Goal: Task Accomplishment & Management: Manage account settings

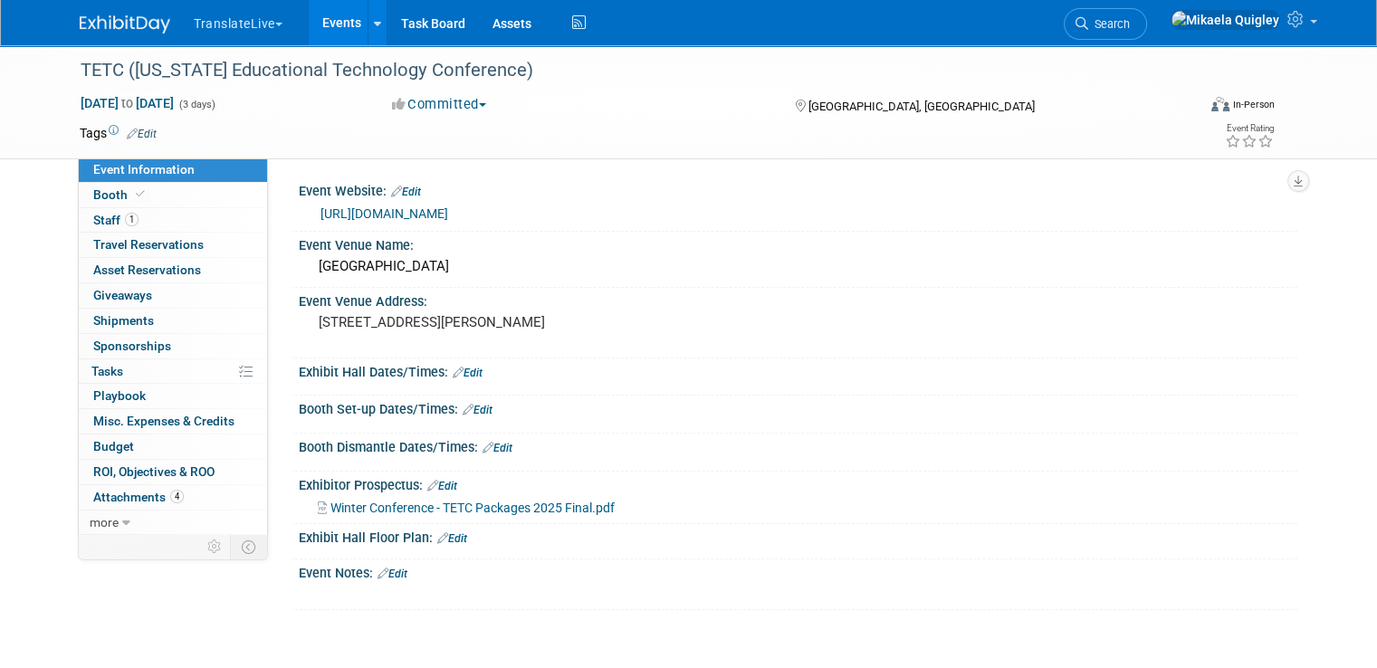
click at [467, 410] on link "Edit" at bounding box center [478, 410] width 30 height 13
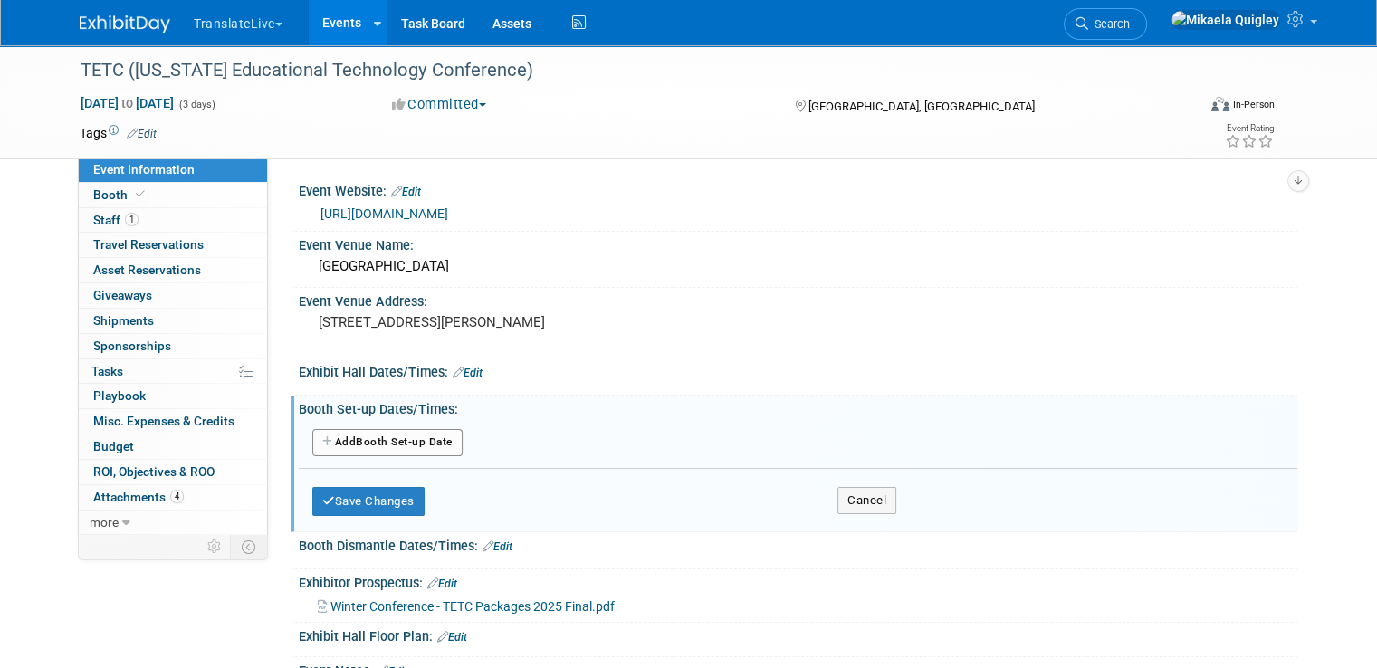
click at [384, 436] on button "Add Another Booth Set-up Date" at bounding box center [387, 442] width 150 height 27
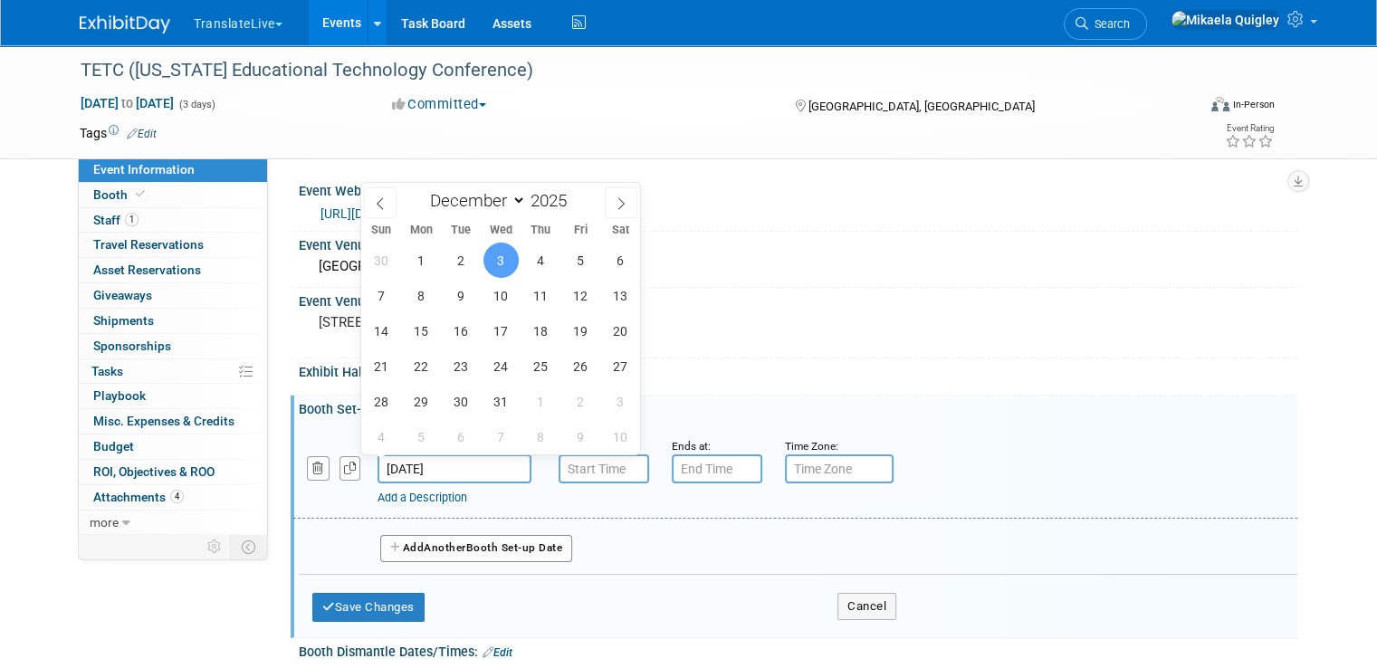
click at [450, 464] on input "Dec 3, 2025" at bounding box center [455, 469] width 154 height 29
click at [462, 252] on span "2" at bounding box center [461, 260] width 35 height 35
type input "Dec 2, 2025"
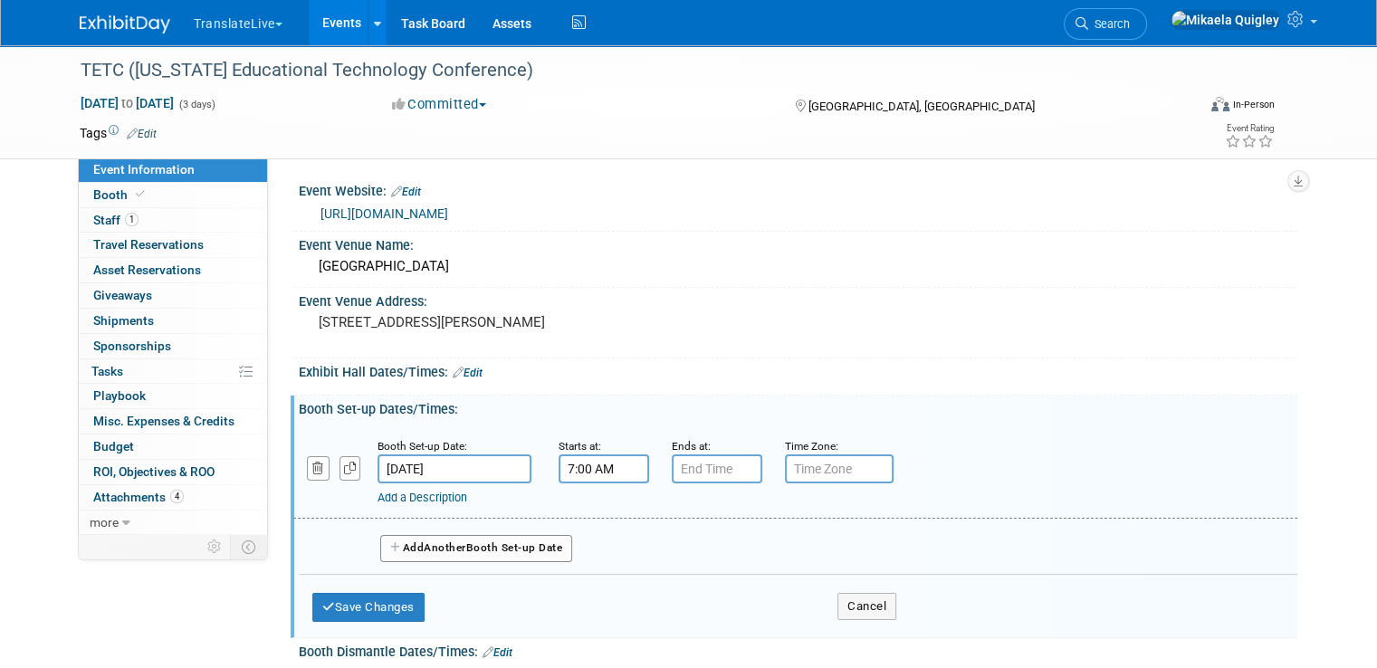
click at [598, 468] on input "7:00 AM" at bounding box center [604, 469] width 91 height 29
click at [587, 588] on span at bounding box center [601, 592] width 32 height 32
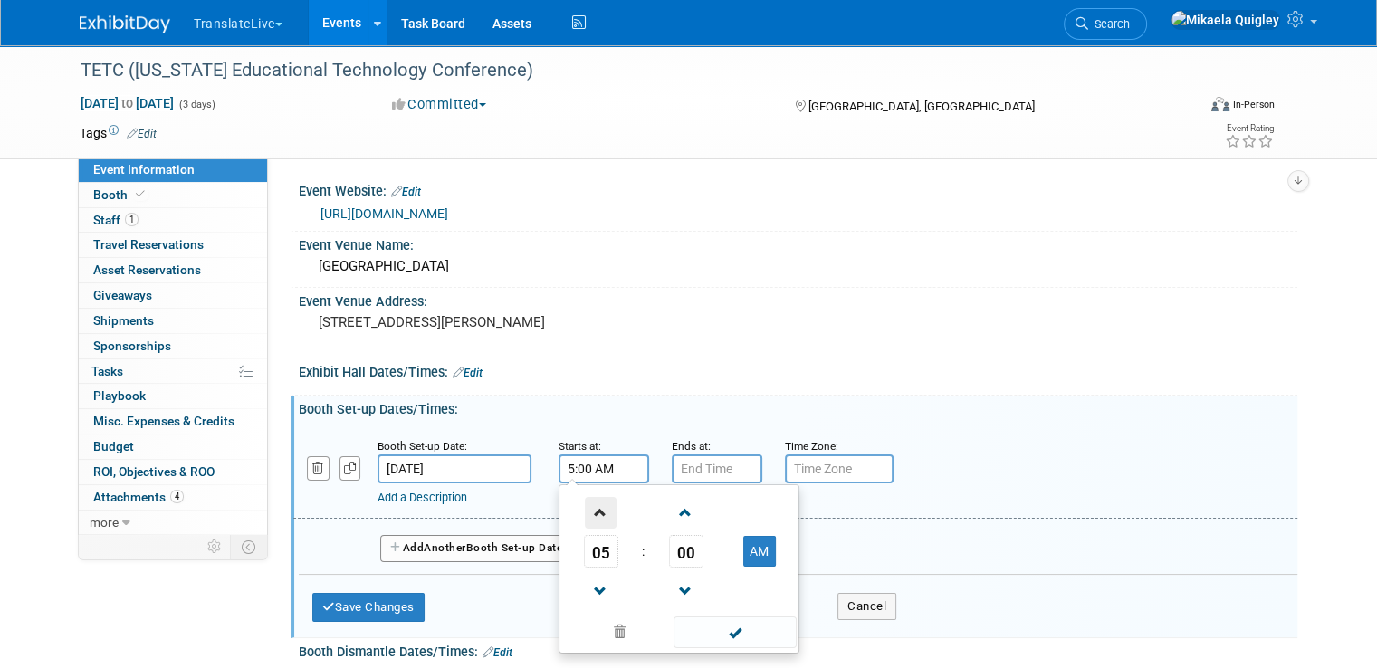
click at [588, 519] on span at bounding box center [601, 513] width 32 height 32
click at [588, 518] on span at bounding box center [601, 513] width 32 height 32
click at [588, 516] on span at bounding box center [601, 513] width 32 height 32
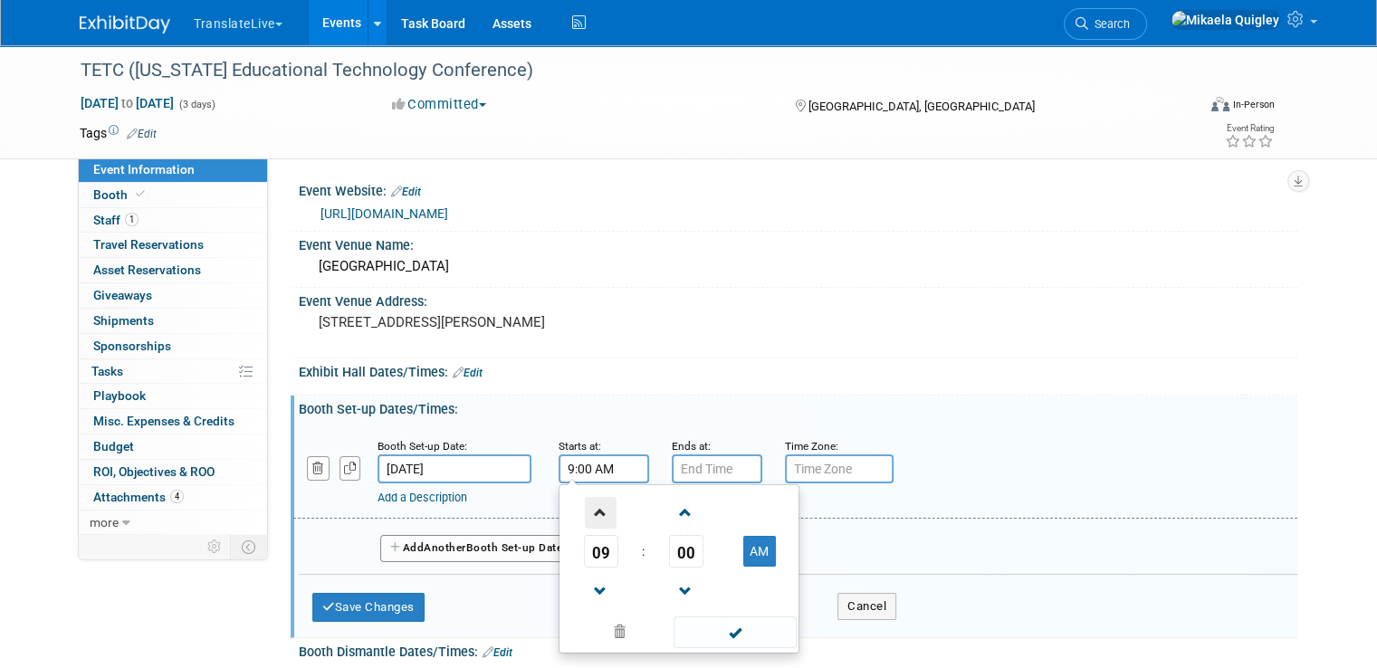
type input "10:00 AM"
click at [701, 455] on input "7:00 PM" at bounding box center [717, 469] width 91 height 29
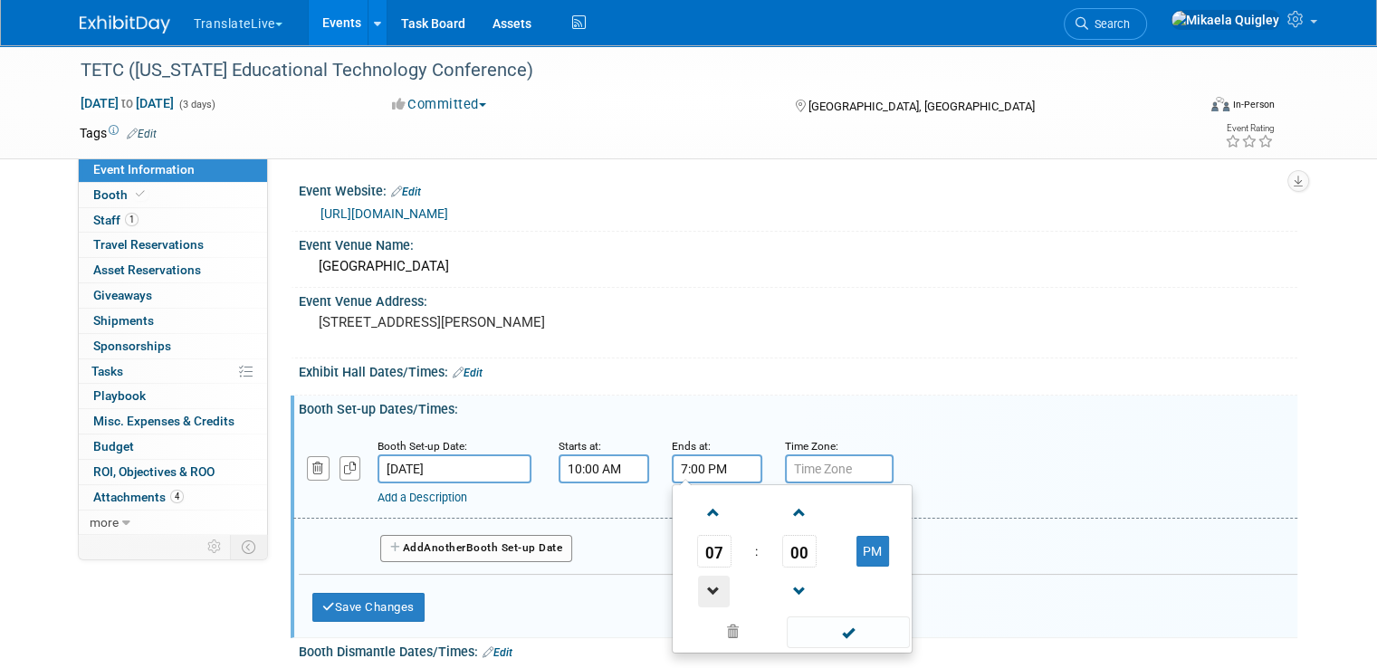
click at [707, 600] on span at bounding box center [714, 592] width 32 height 32
click at [707, 598] on span at bounding box center [714, 592] width 32 height 32
type input "4:00 PM"
click at [855, 460] on input "text" at bounding box center [839, 469] width 109 height 29
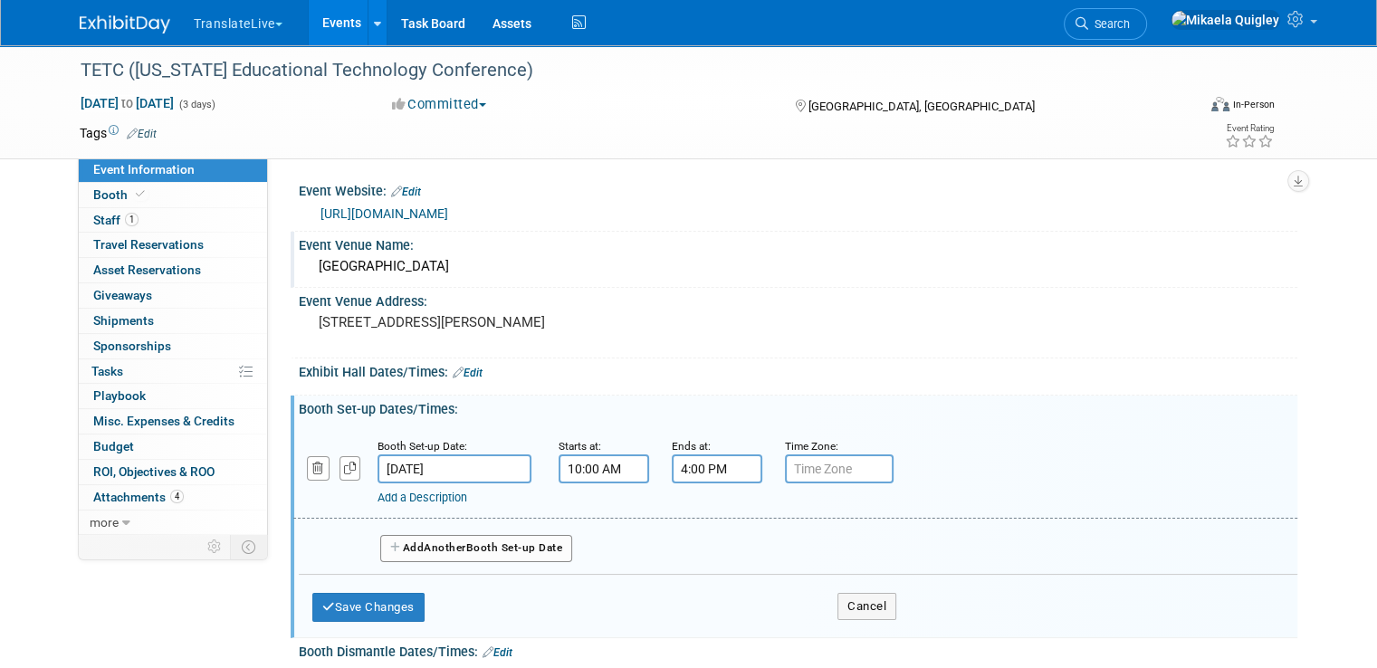
drag, startPoint x: 303, startPoint y: 262, endPoint x: 516, endPoint y: 265, distance: 212.8
click at [516, 265] on div "Chattanooga Convention Center" at bounding box center [797, 267] width 971 height 28
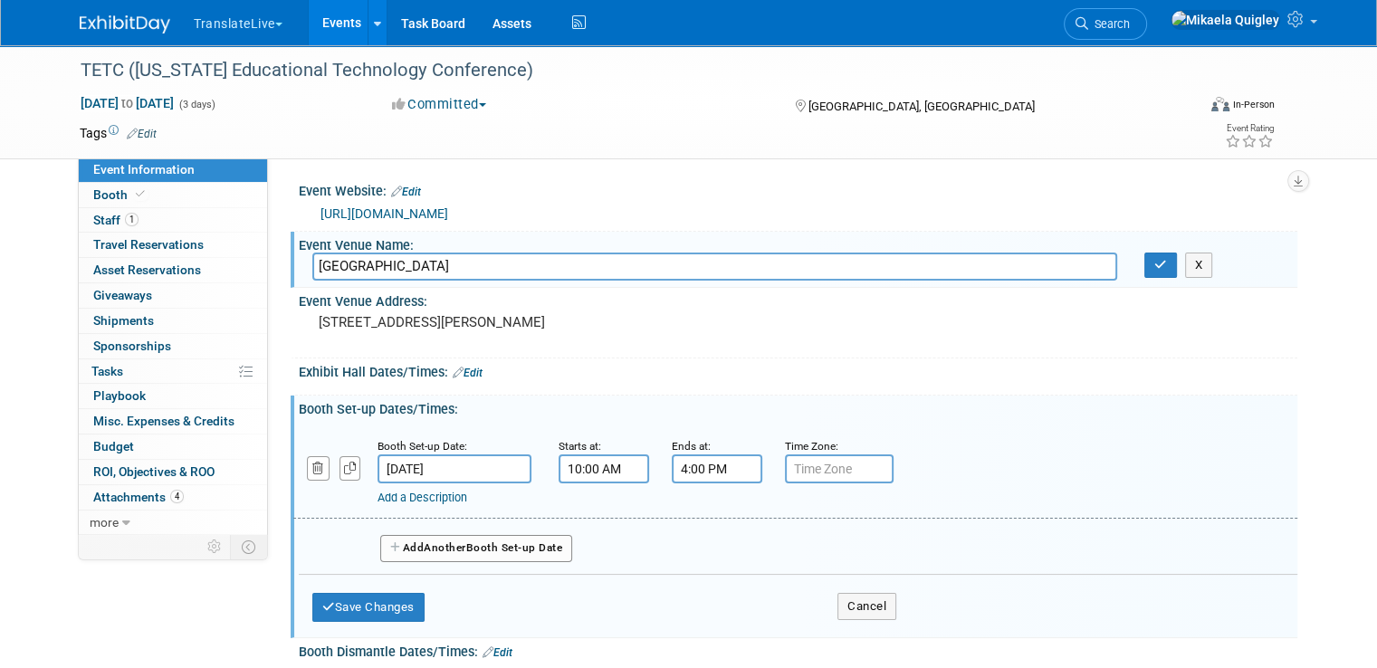
drag, startPoint x: 530, startPoint y: 261, endPoint x: 263, endPoint y: 268, distance: 266.3
click at [268, 268] on div "Event Website: Edit https://teta.org/27030_4 Event Venue Name: Chattanooga Conv…" at bounding box center [782, 346] width 1029 height 376
click at [1212, 273] on button "X" at bounding box center [1199, 265] width 28 height 25
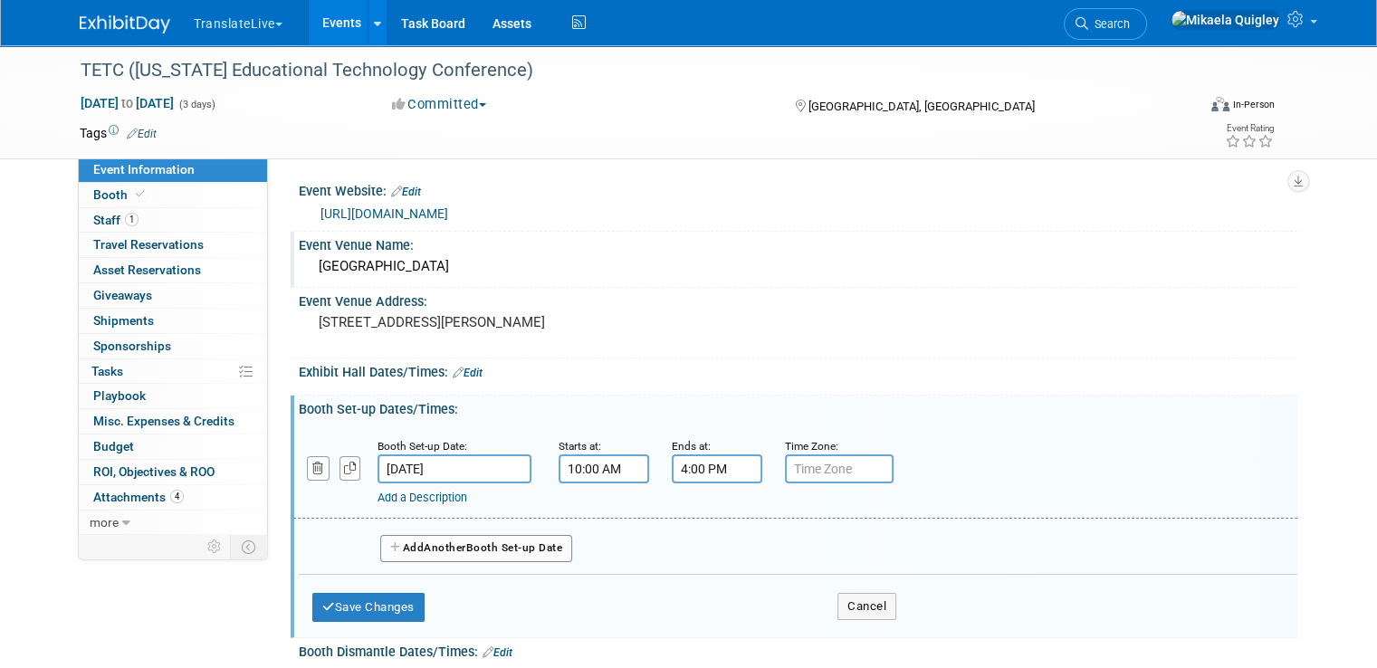
click at [806, 465] on input "text" at bounding box center [839, 469] width 109 height 29
type input "EST"
click at [375, 606] on button "Save Changes" at bounding box center [368, 607] width 112 height 29
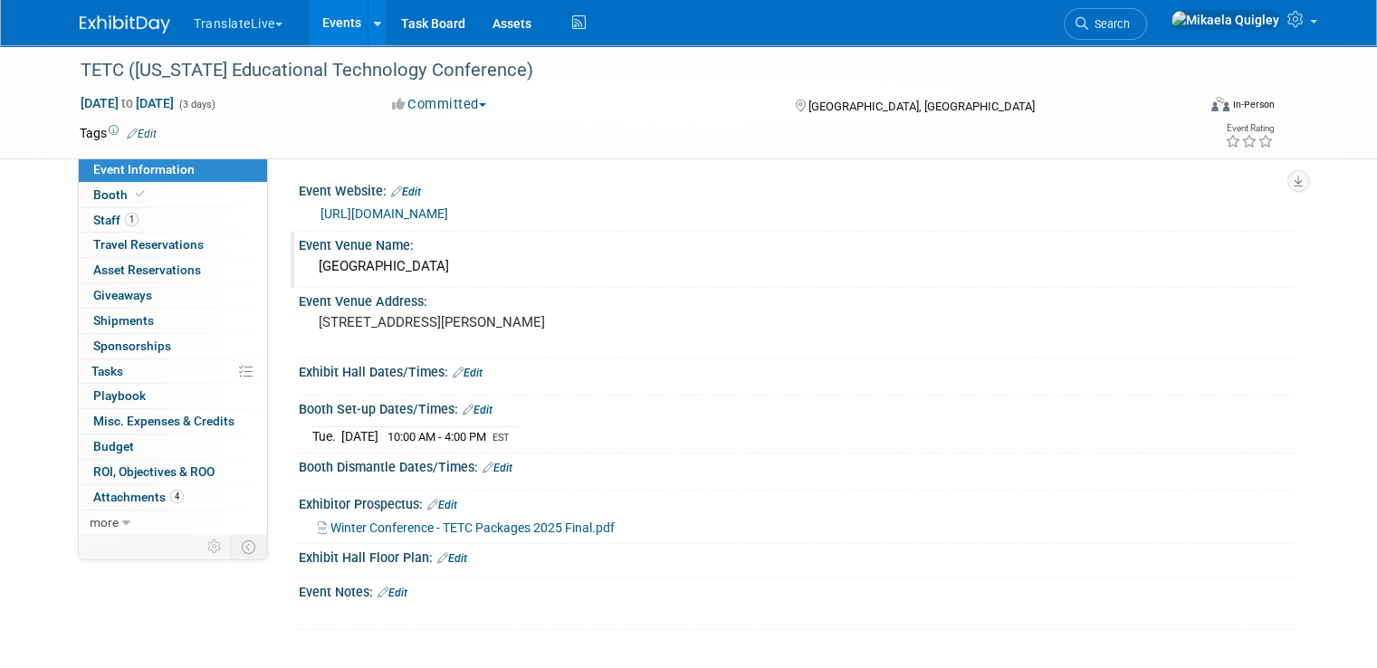
click at [459, 369] on link "Edit" at bounding box center [468, 373] width 30 height 13
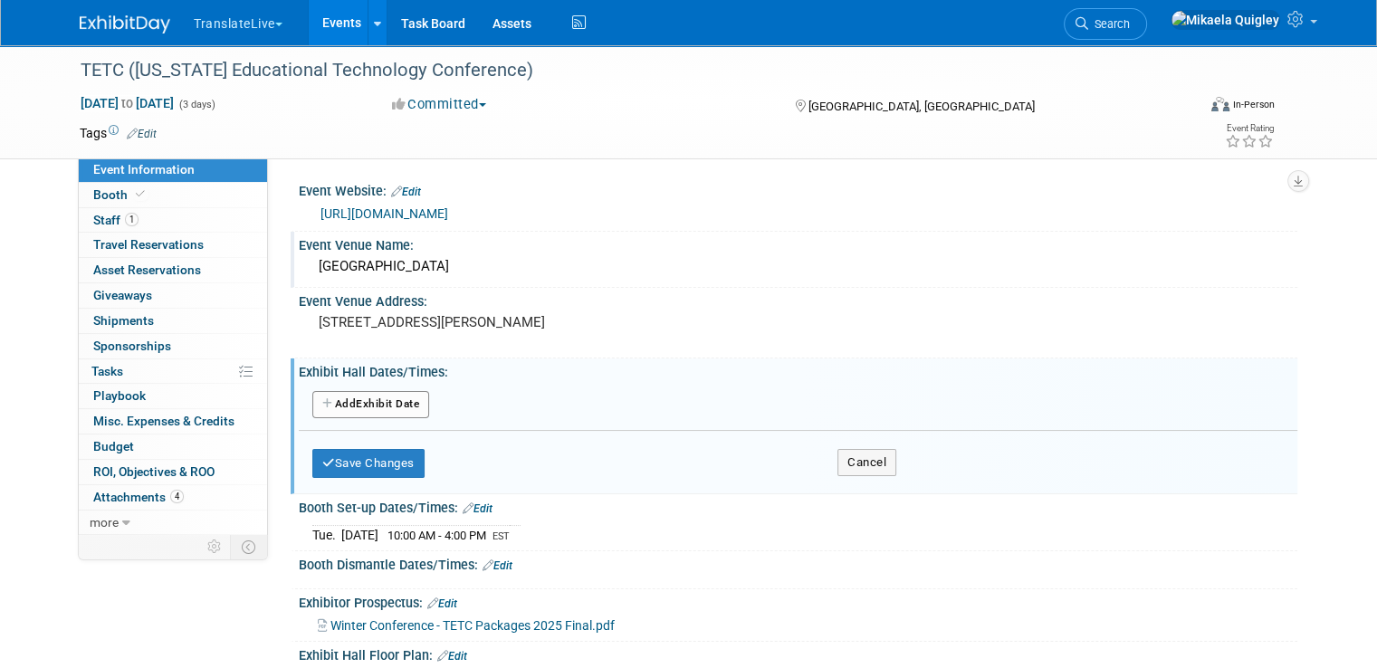
click at [388, 401] on button "Add Another Exhibit Date" at bounding box center [370, 404] width 117 height 27
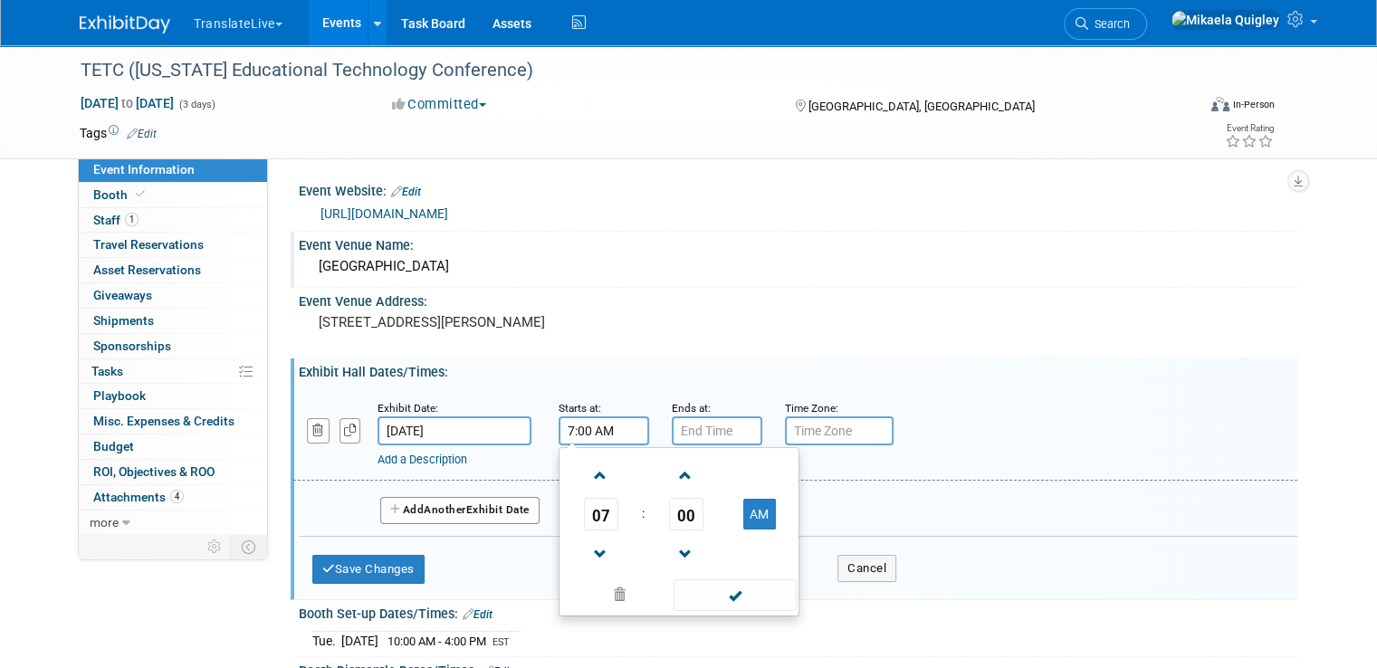
click at [598, 426] on input "7:00 AM" at bounding box center [604, 430] width 91 height 29
click at [585, 464] on span at bounding box center [601, 476] width 32 height 32
type input "8:00 AM"
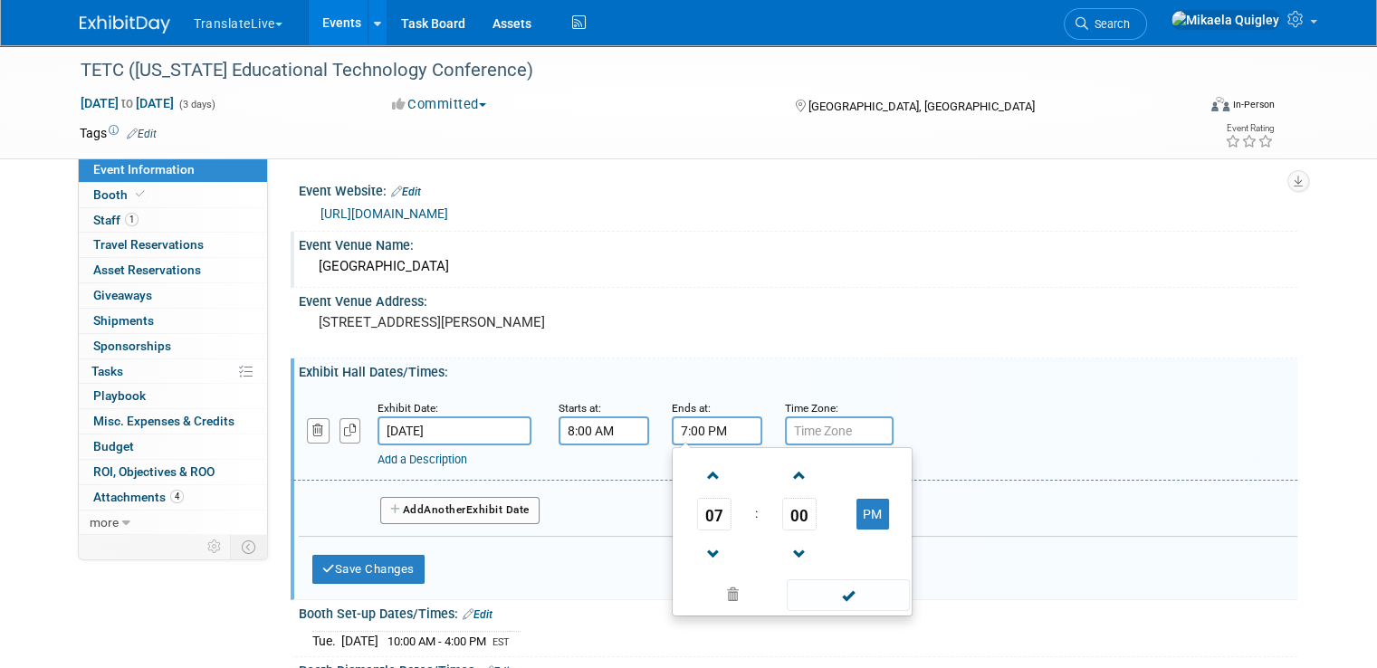
click at [694, 433] on input "7:00 PM" at bounding box center [717, 430] width 91 height 29
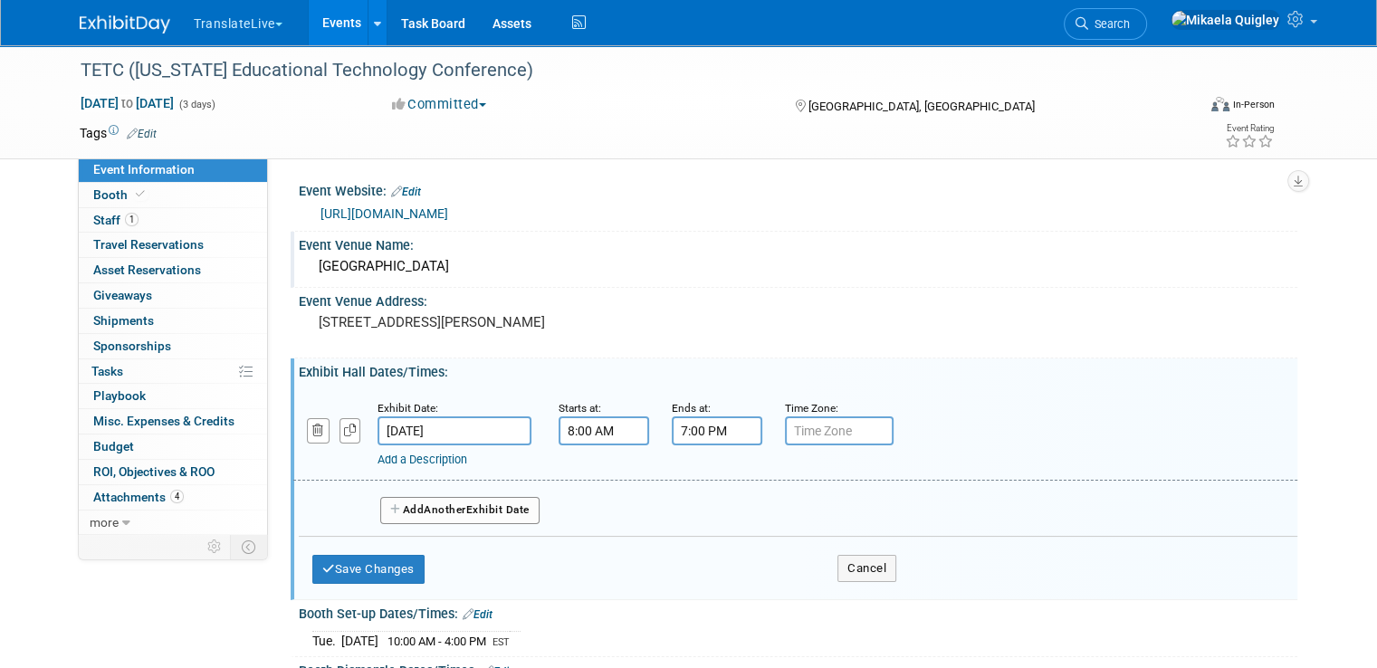
click at [603, 484] on div "Add Another Exhibit Date" at bounding box center [798, 505] width 999 height 48
click at [721, 426] on input "7:00 PM" at bounding box center [717, 430] width 91 height 29
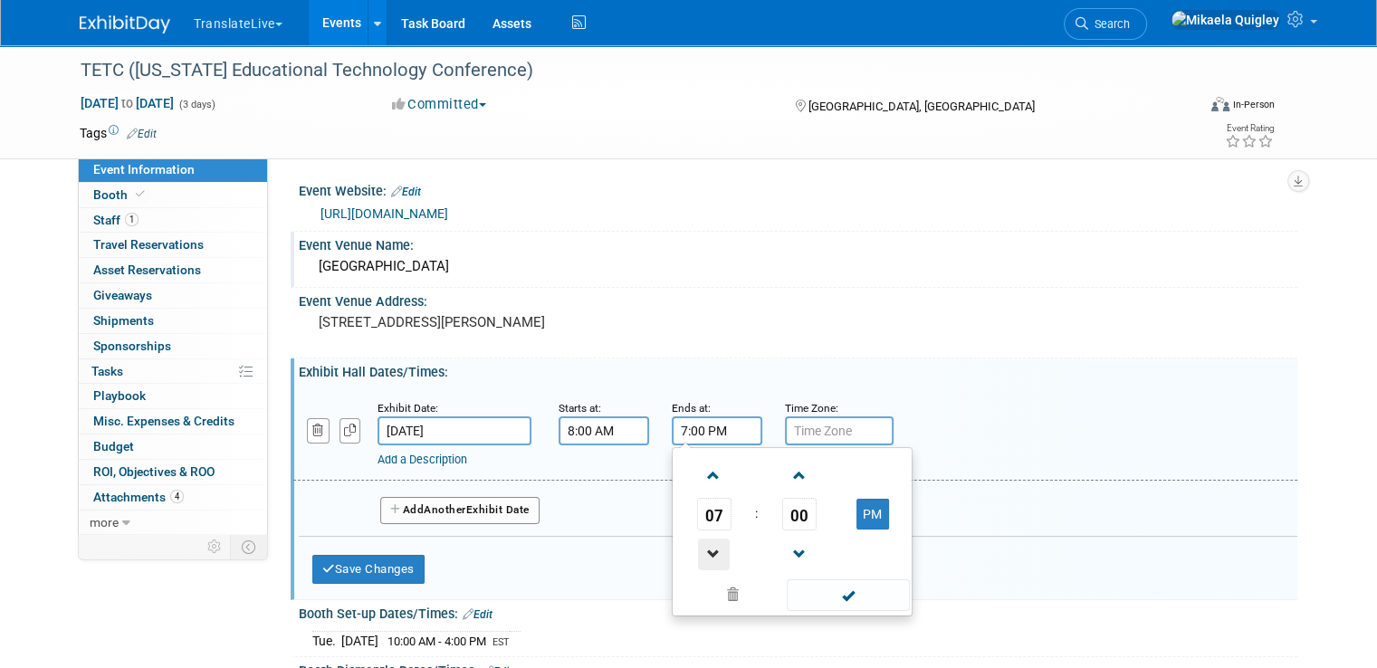
click at [703, 551] on span at bounding box center [714, 555] width 32 height 32
type input "5:00 PM"
click at [836, 432] on input "text" at bounding box center [839, 430] width 109 height 29
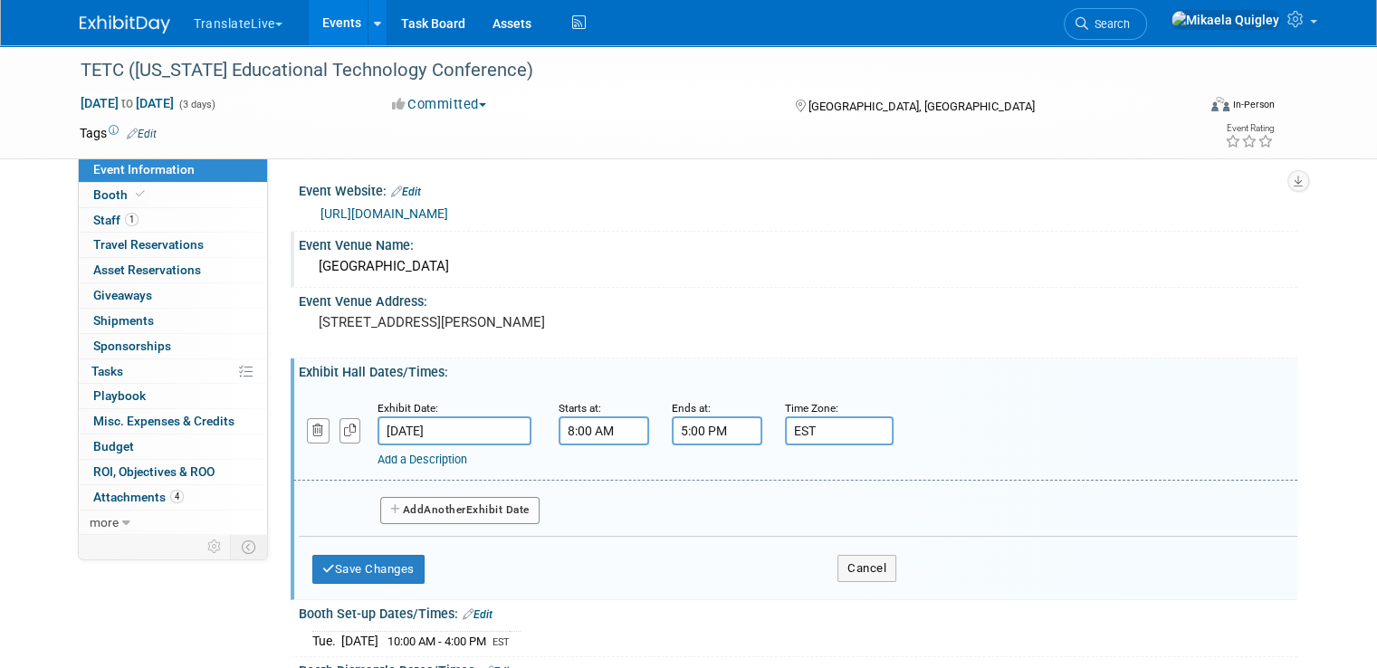
type input "EST"
click at [468, 512] on button "Add Another Exhibit Date" at bounding box center [459, 510] width 159 height 27
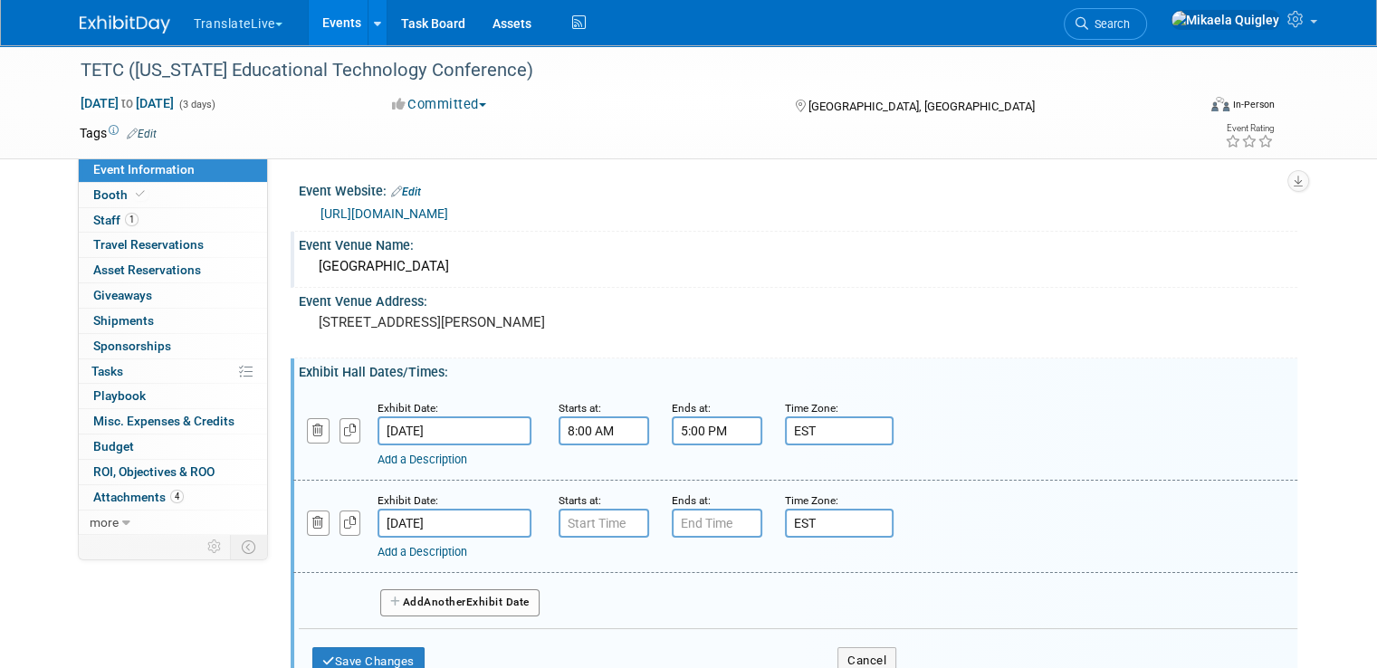
click at [593, 512] on input "text" at bounding box center [604, 523] width 91 height 29
click at [589, 552] on span at bounding box center [601, 568] width 32 height 32
type input "8:00 AM"
click at [723, 521] on input "7:00 PM" at bounding box center [717, 523] width 91 height 29
click at [699, 639] on span at bounding box center [714, 647] width 32 height 32
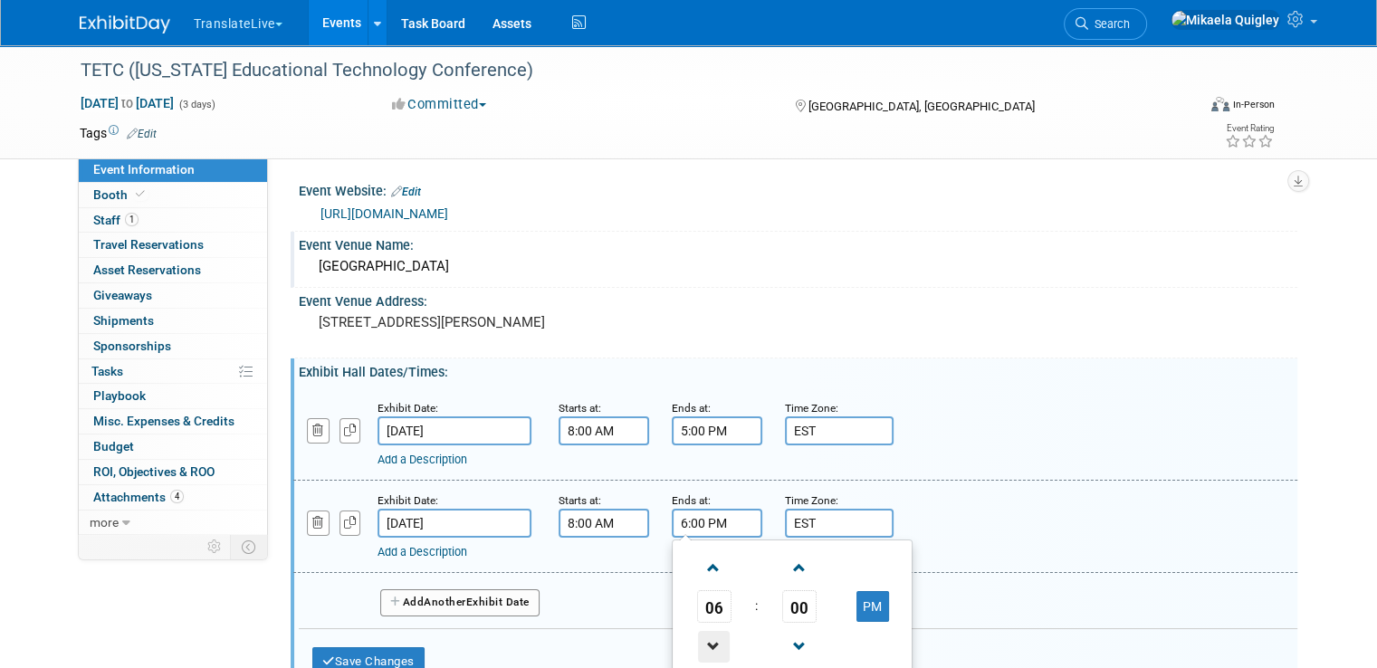
click at [699, 639] on span at bounding box center [714, 647] width 32 height 32
type input "5:00 PM"
click at [1011, 486] on div "Exhibit Date: Dec 4, 2025 Starts at: 8:00 AM Ends at: 5:00 PM 05 : 00 PM 12 01 …" at bounding box center [795, 527] width 1004 height 92
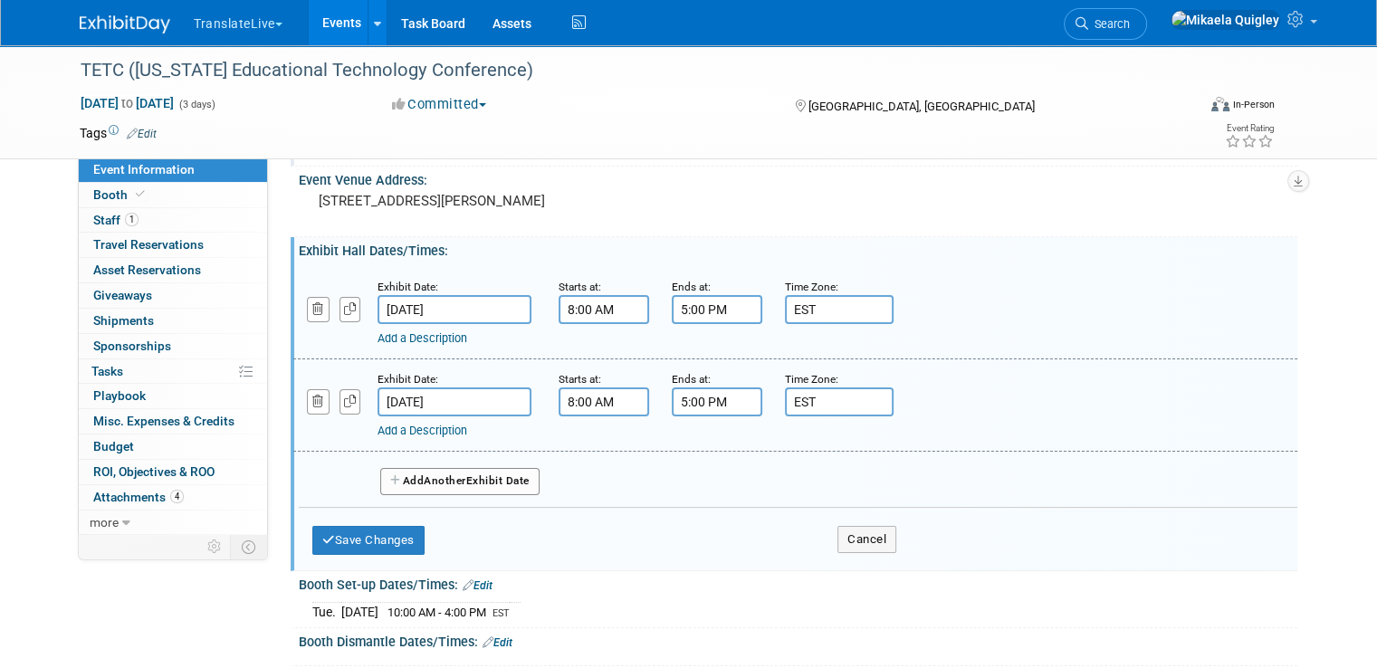
scroll to position [120, 0]
click at [619, 572] on div "Booth Set-up Dates/Times: Edit" at bounding box center [798, 584] width 999 height 24
click at [374, 544] on button "Save Changes" at bounding box center [368, 541] width 112 height 29
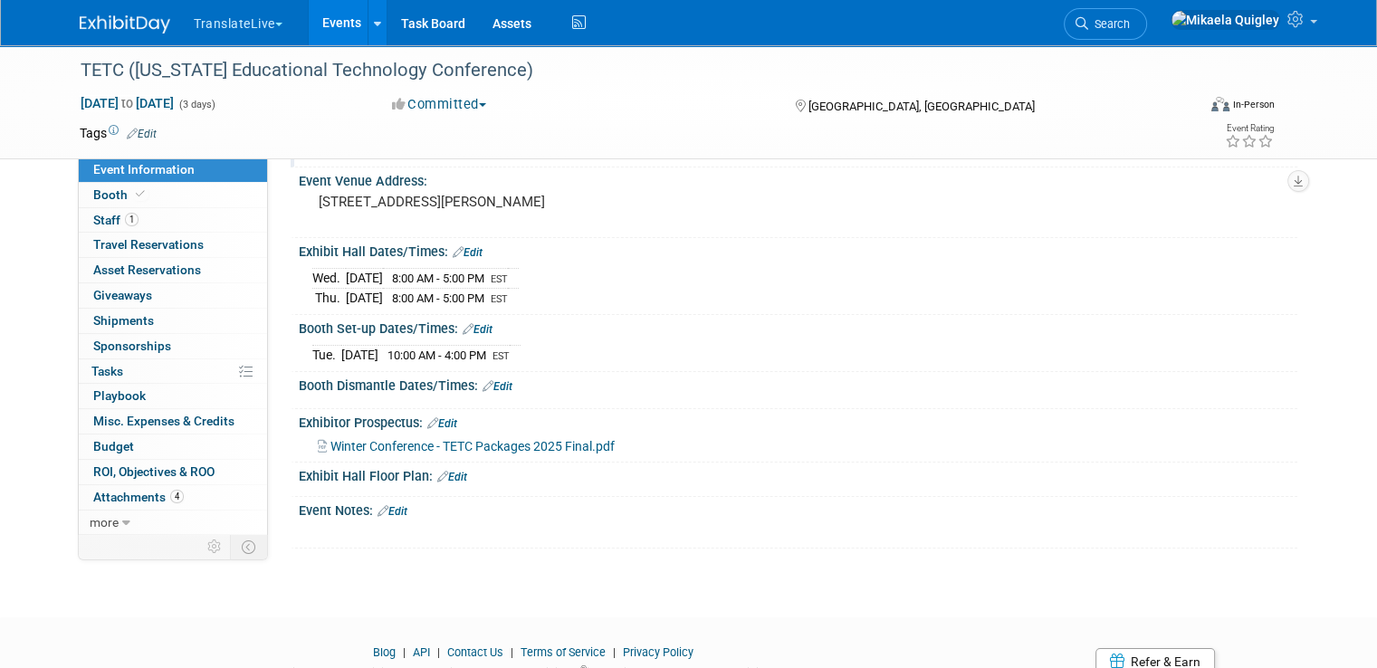
click at [390, 505] on link "Edit" at bounding box center [393, 511] width 30 height 13
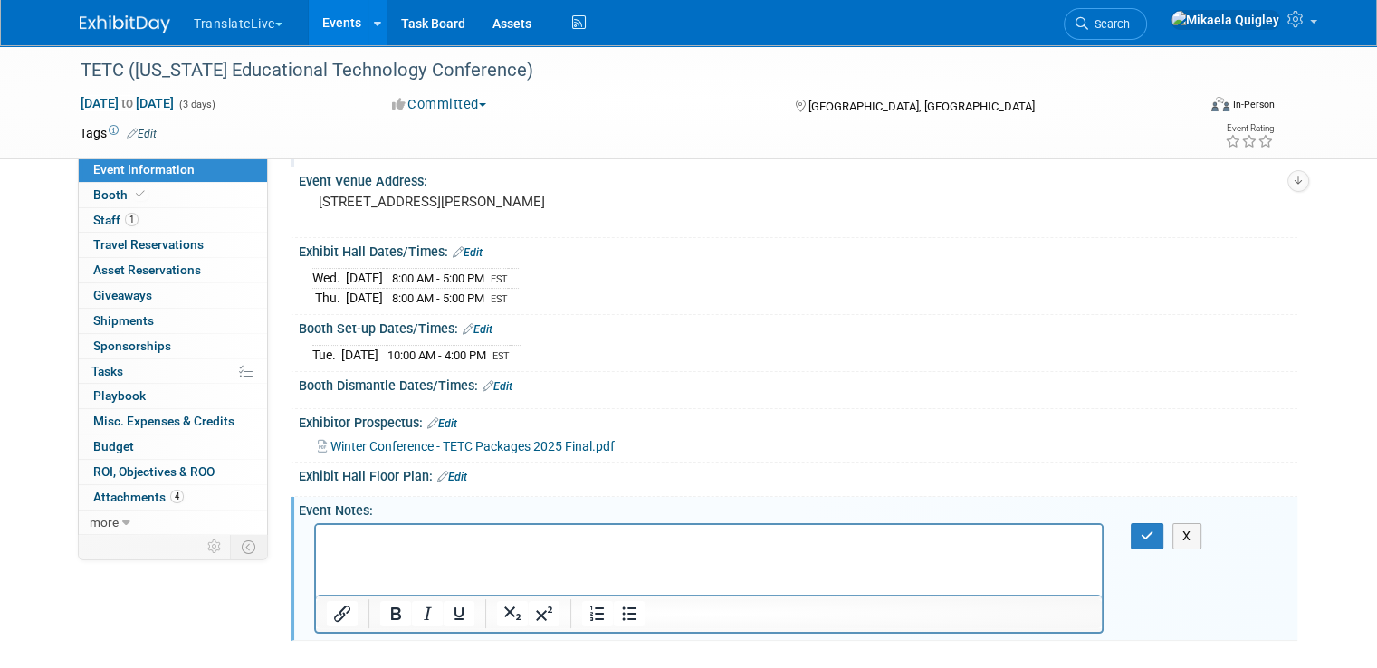
scroll to position [0, 0]
click at [373, 541] on p "Rich Text Area. Press ALT-0 for help." at bounding box center [709, 540] width 765 height 18
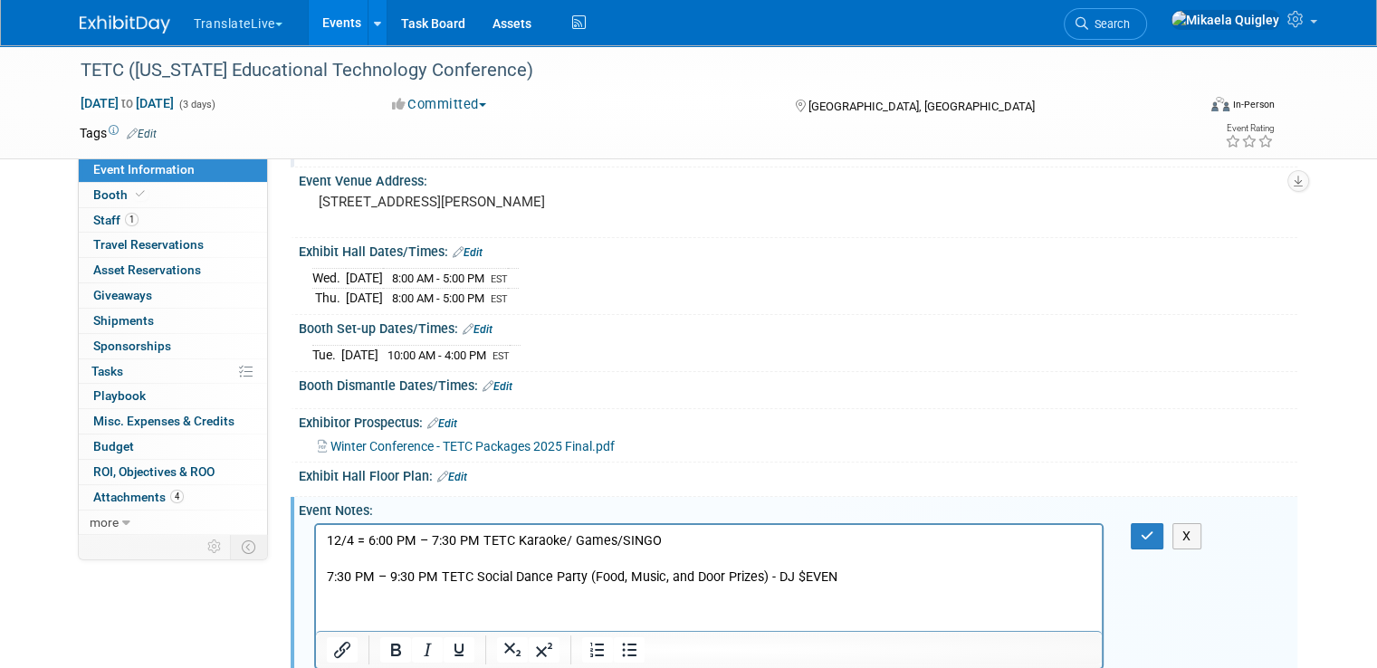
click at [386, 557] on p "Rich Text Area. Press ALT-0 for help." at bounding box center [709, 559] width 765 height 18
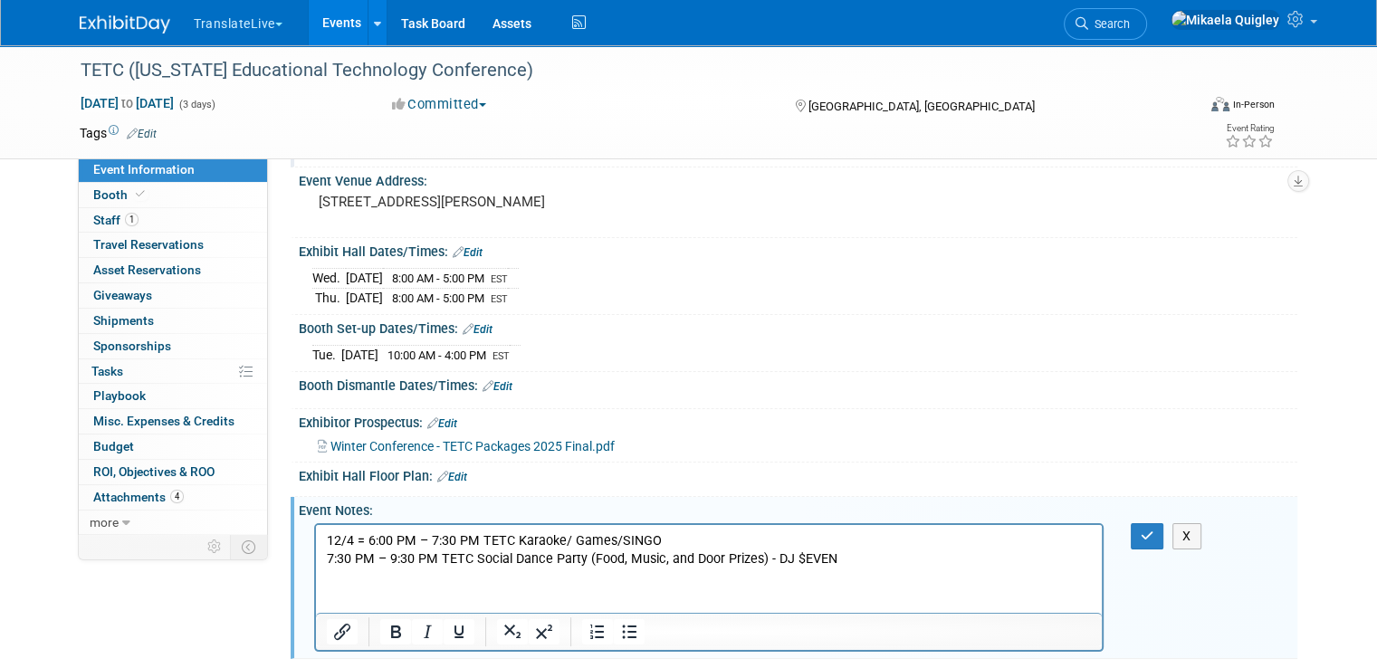
click at [542, 568] on html "12/4 = 6:00 PM – 7:30 PM TETC Karaoke/ Games/SINGO 7:30 PM – 9:30 PM TETC Socia…" at bounding box center [709, 545] width 786 height 43
click at [847, 553] on p "7:30 PM – 9:30 PM TETC Social Dance Party (Food, Music, and Door Prizes) - DJ $…" at bounding box center [709, 559] width 765 height 18
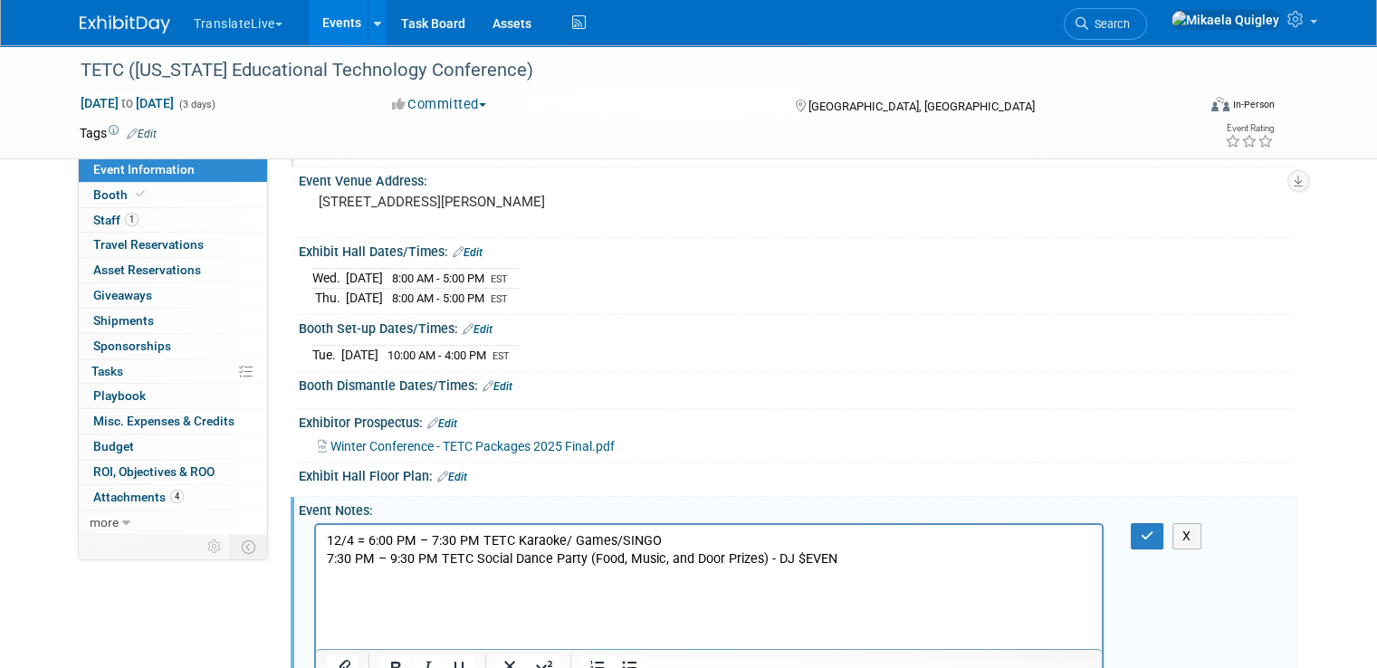
scroll to position [125, 0]
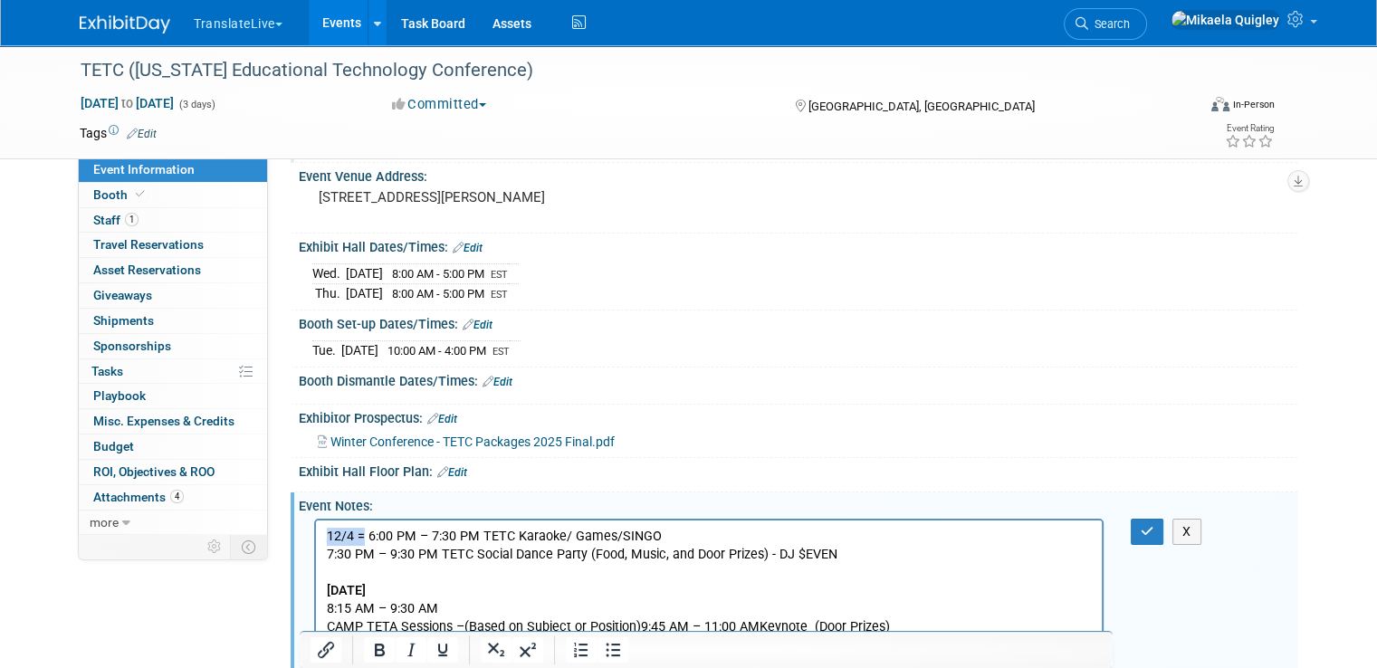
drag, startPoint x: 362, startPoint y: 531, endPoint x: 308, endPoint y: 531, distance: 54.3
click at [316, 531] on html "12/4 = 6:00 PM – 7:30 PM TETC Karaoke/ Games/SINGO 7:30 PM – 9:30 PM TETC Socia…" at bounding box center [709, 578] width 786 height 116
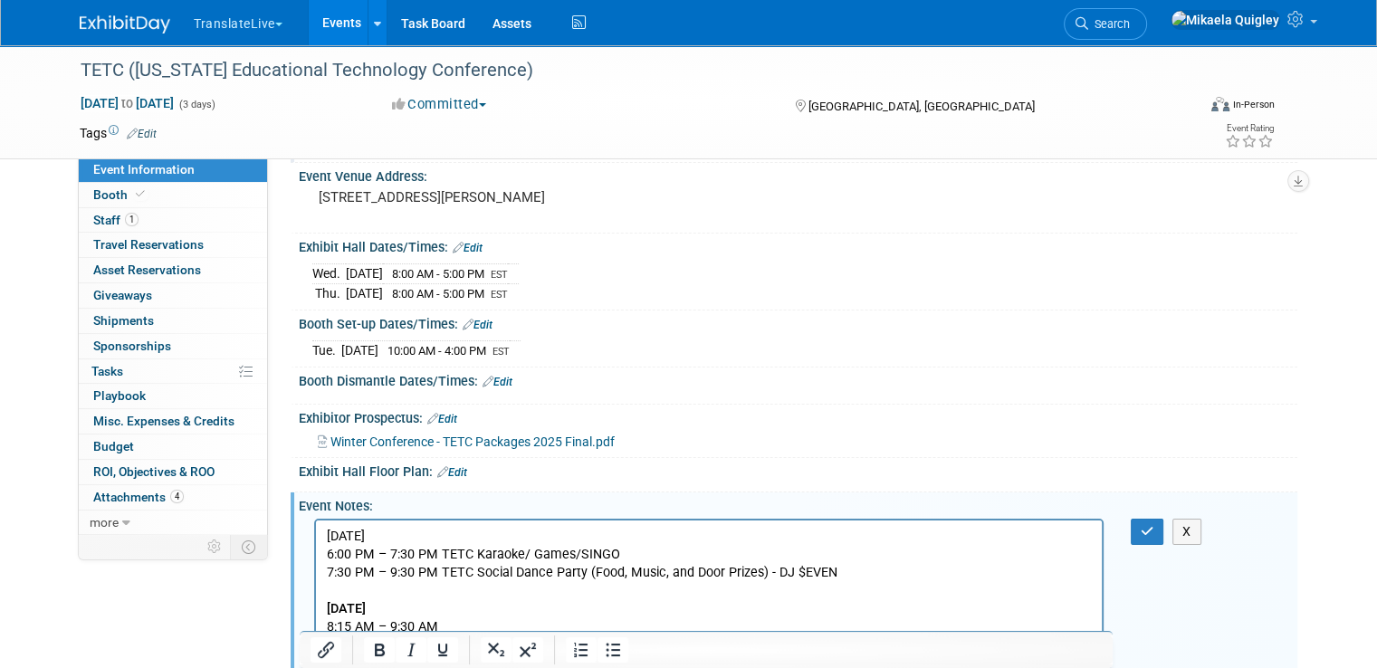
drag, startPoint x: 480, startPoint y: 536, endPoint x: 303, endPoint y: 527, distance: 176.8
click at [316, 527] on html "Thursday, December 5, 2025 6:00 PM – 7:30 PM TETC Karaoke/ Games/SINGO 7:30 PM …" at bounding box center [709, 587] width 786 height 135
click at [384, 649] on icon "Bold" at bounding box center [379, 650] width 22 height 22
click at [522, 608] on p "Friday, December 5, 2025" at bounding box center [709, 608] width 765 height 18
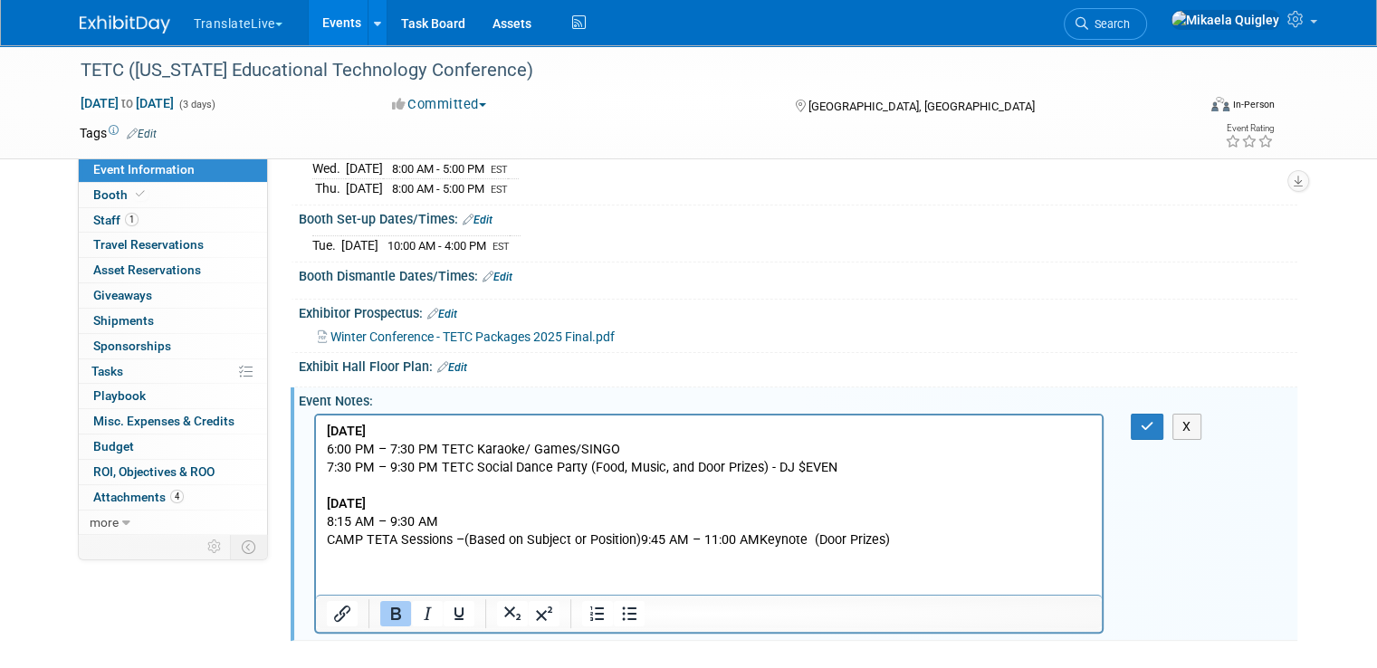
scroll to position [257, 0]
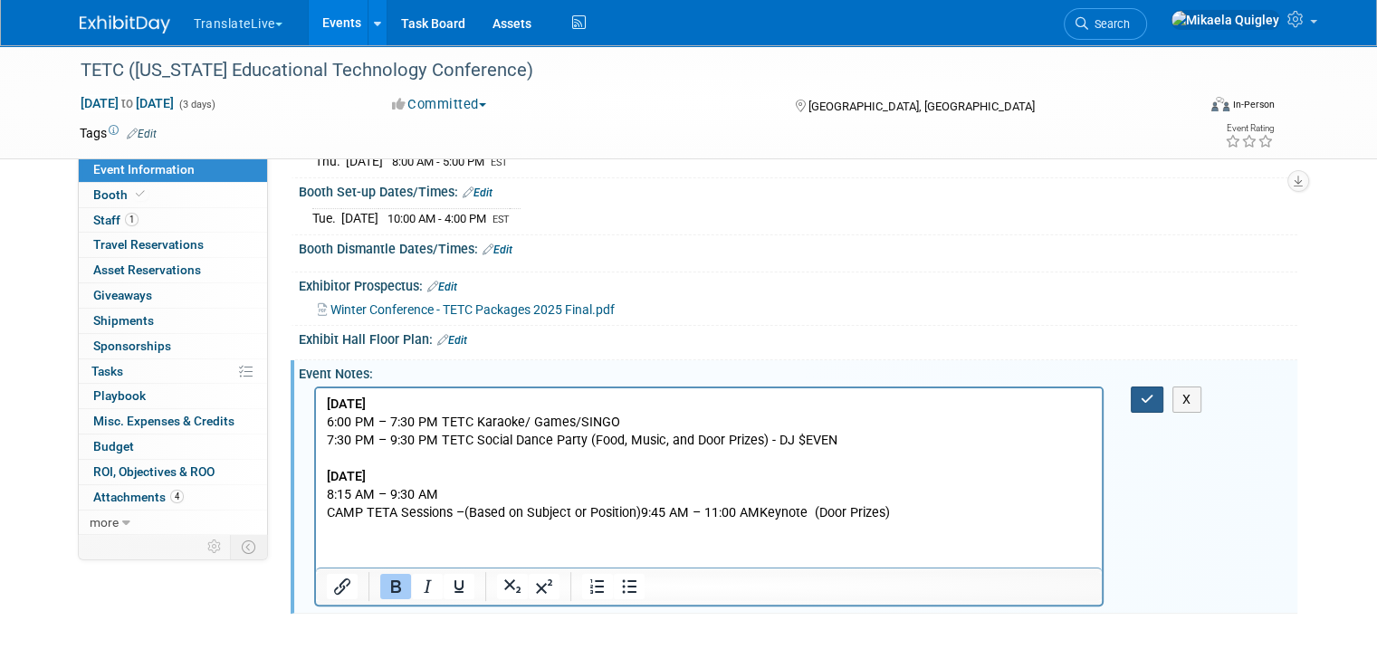
click at [1154, 393] on icon "button" at bounding box center [1148, 399] width 14 height 13
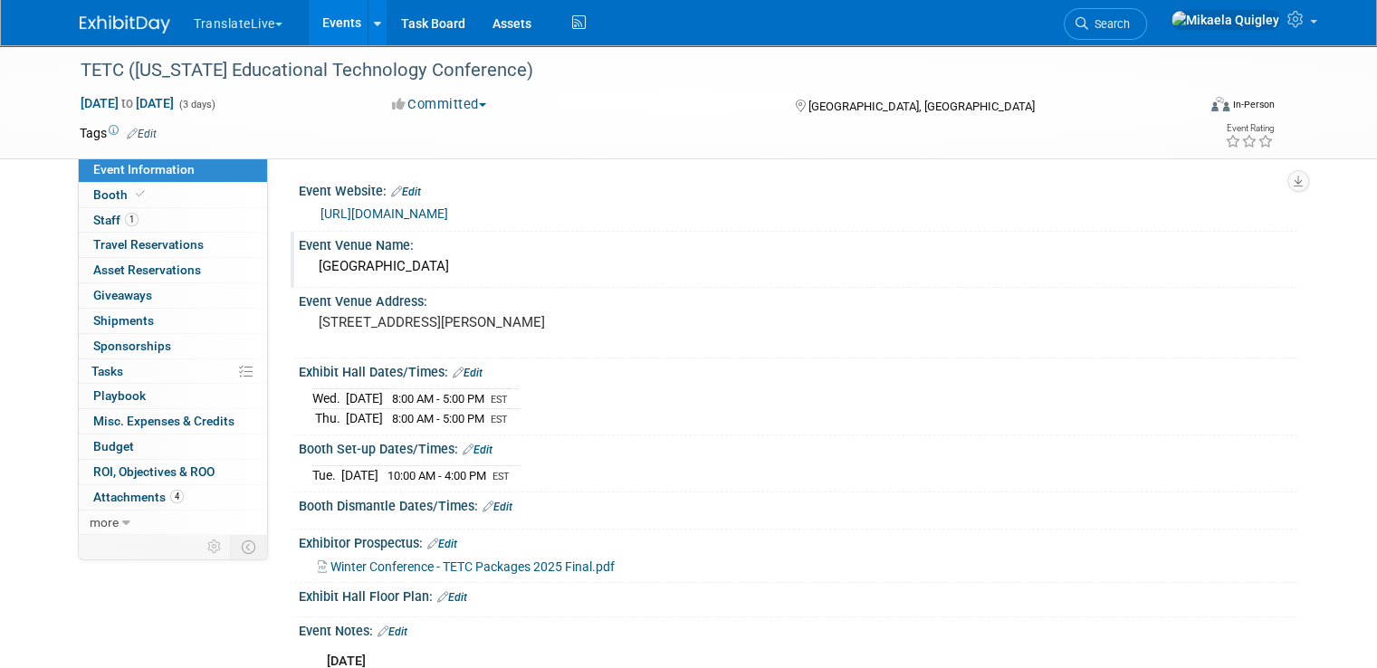
scroll to position [0, 0]
click at [191, 192] on link "Booth" at bounding box center [173, 195] width 188 height 24
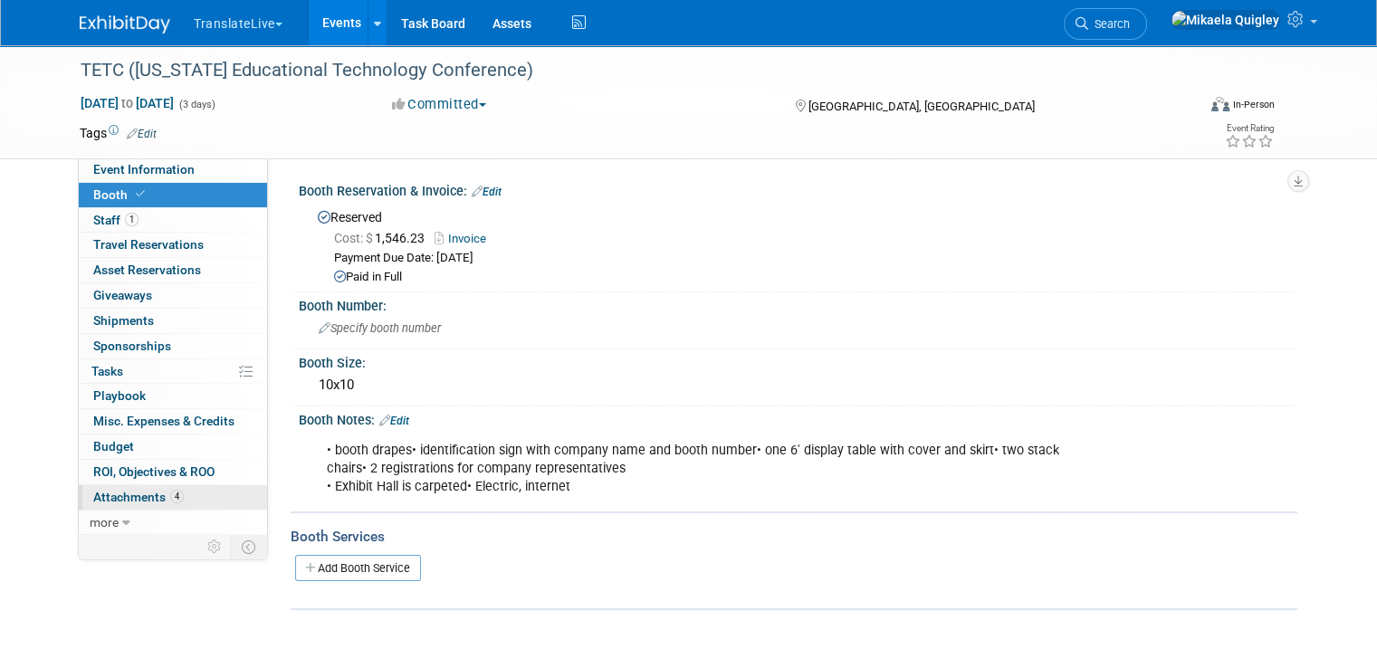
click at [129, 490] on span "Attachments 4" at bounding box center [138, 497] width 91 height 14
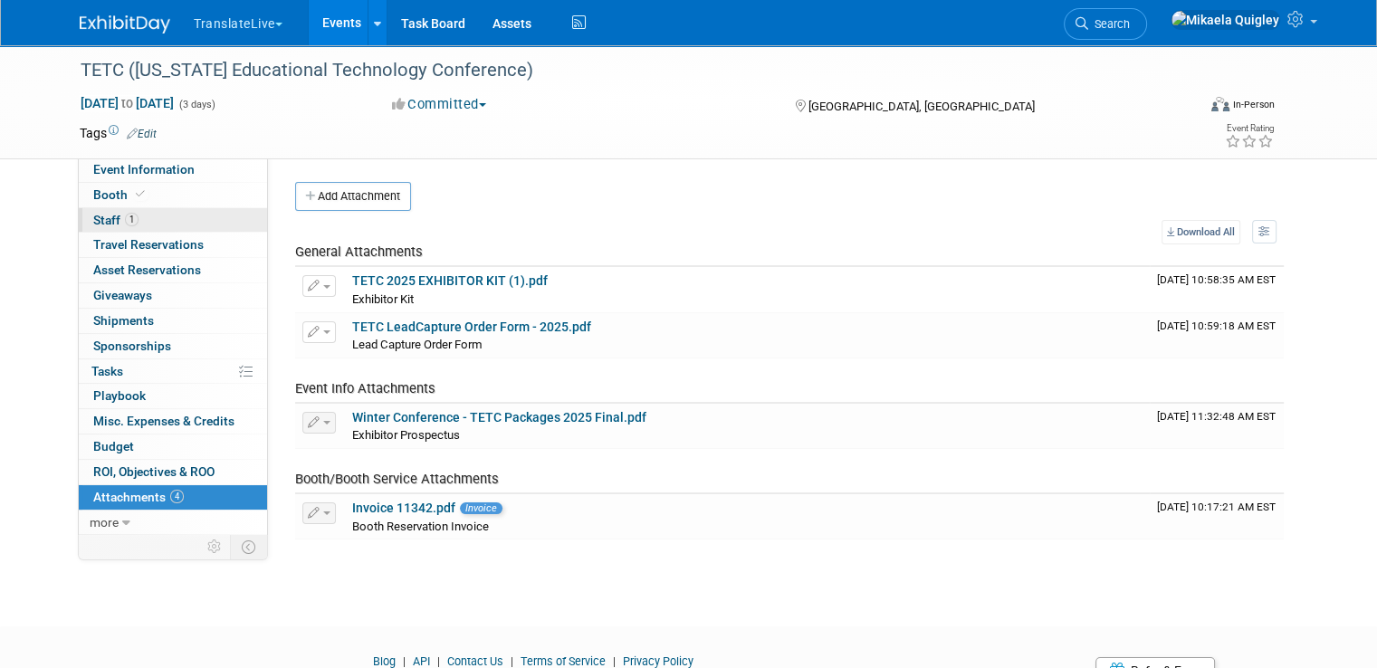
click at [150, 222] on link "1 Staff 1" at bounding box center [173, 220] width 188 height 24
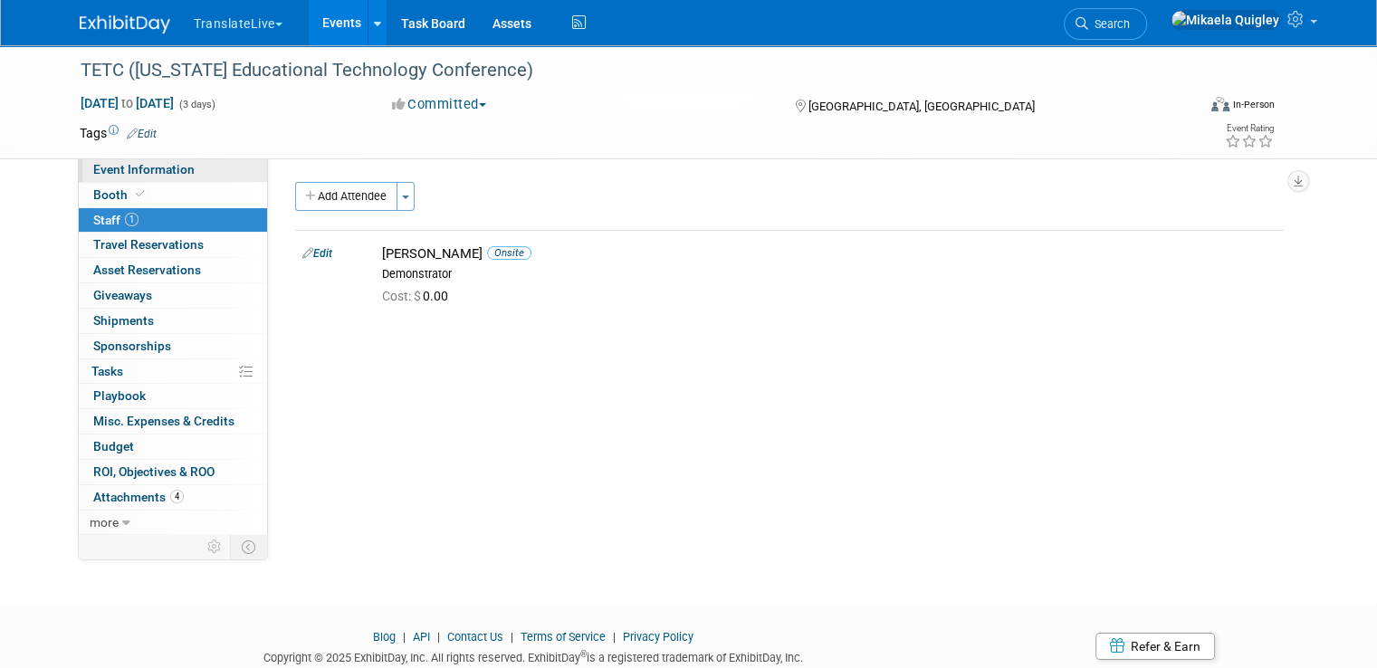
click at [177, 164] on link "Event Information" at bounding box center [173, 170] width 188 height 24
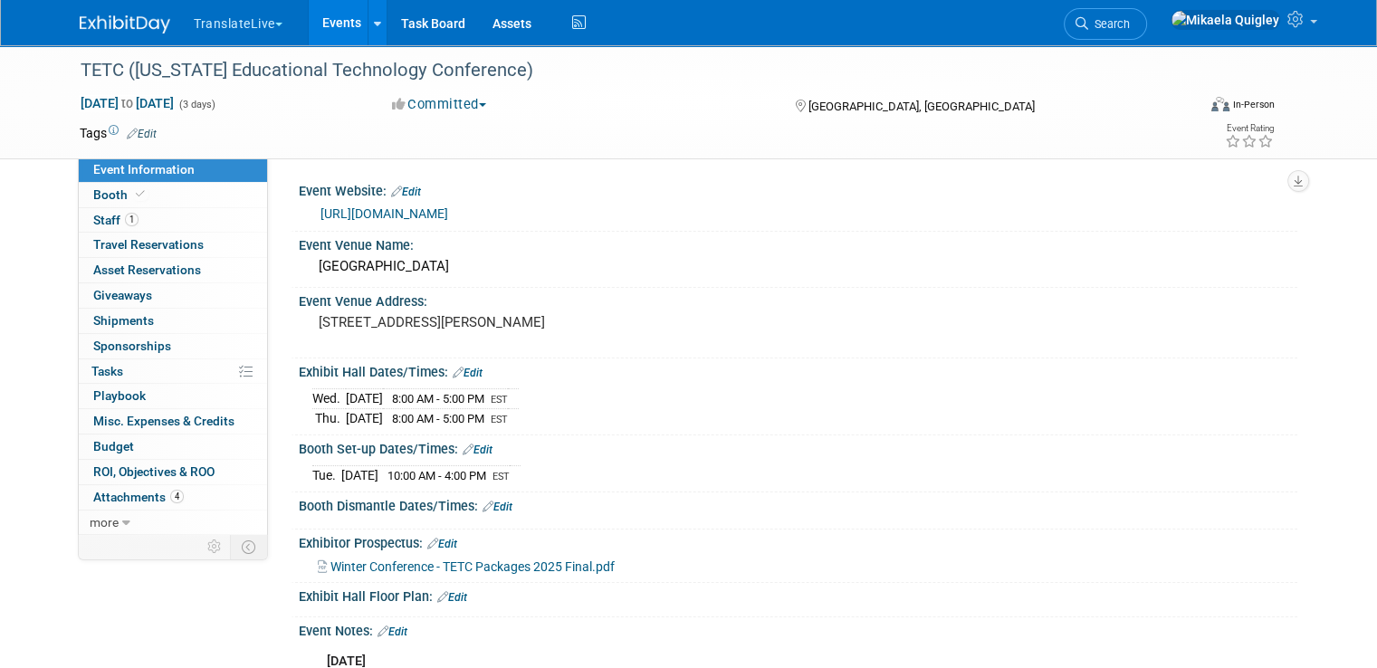
click at [319, 24] on link "Events" at bounding box center [342, 22] width 66 height 45
